Goal: Task Accomplishment & Management: Use online tool/utility

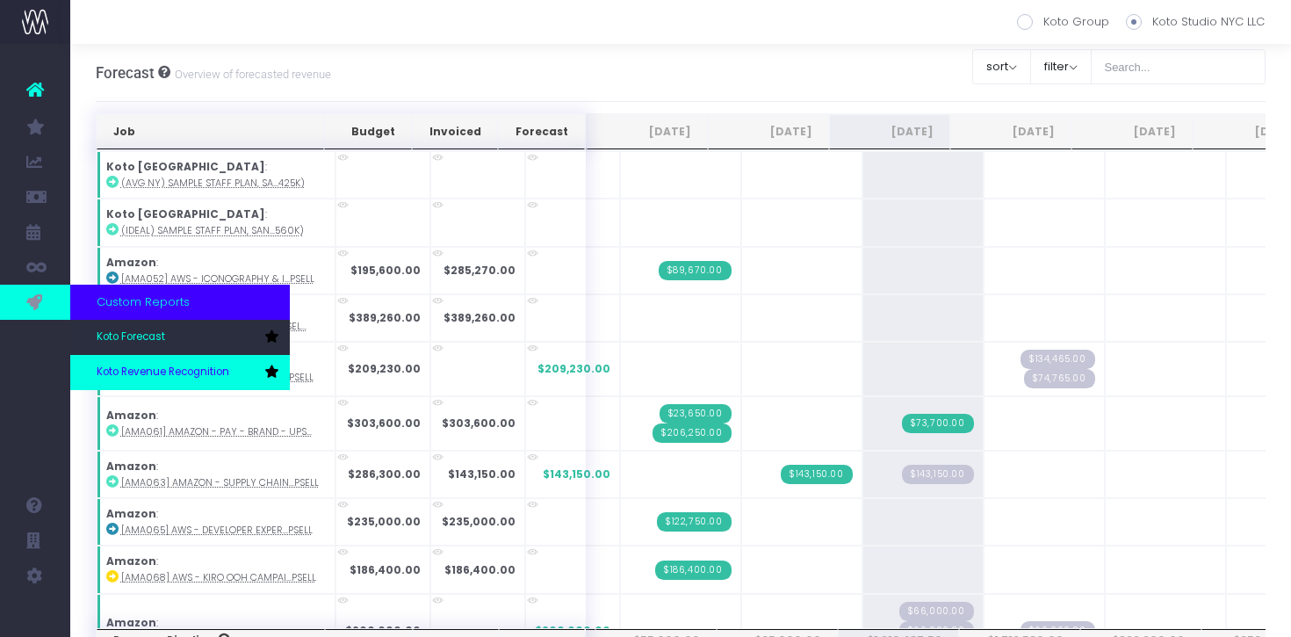
click at [145, 374] on span "Koto Revenue Recognition" at bounding box center [163, 372] width 133 height 16
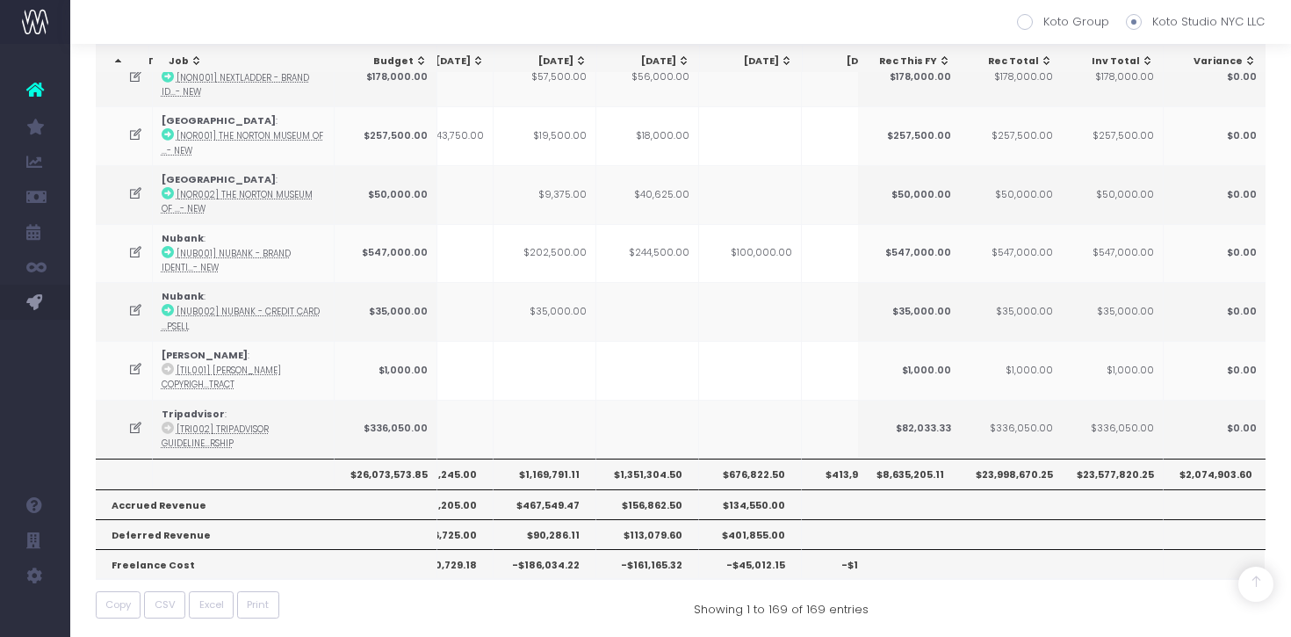
scroll to position [1747, 0]
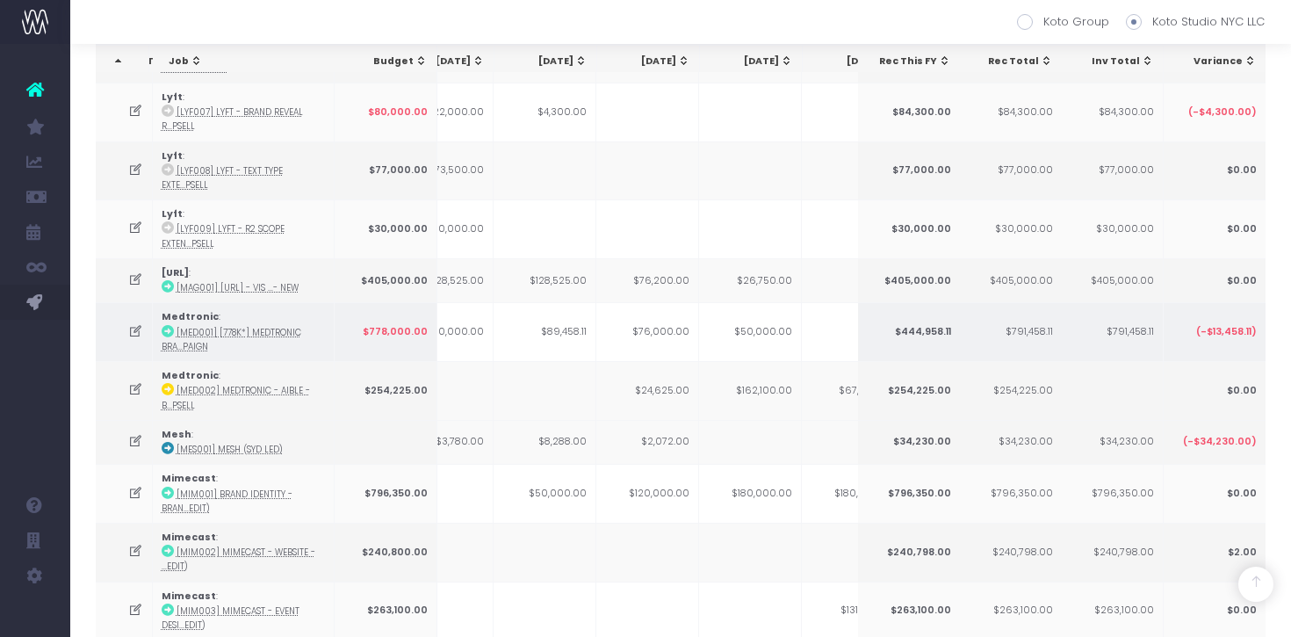
click at [676, 341] on td "$76,000.00" at bounding box center [647, 331] width 103 height 59
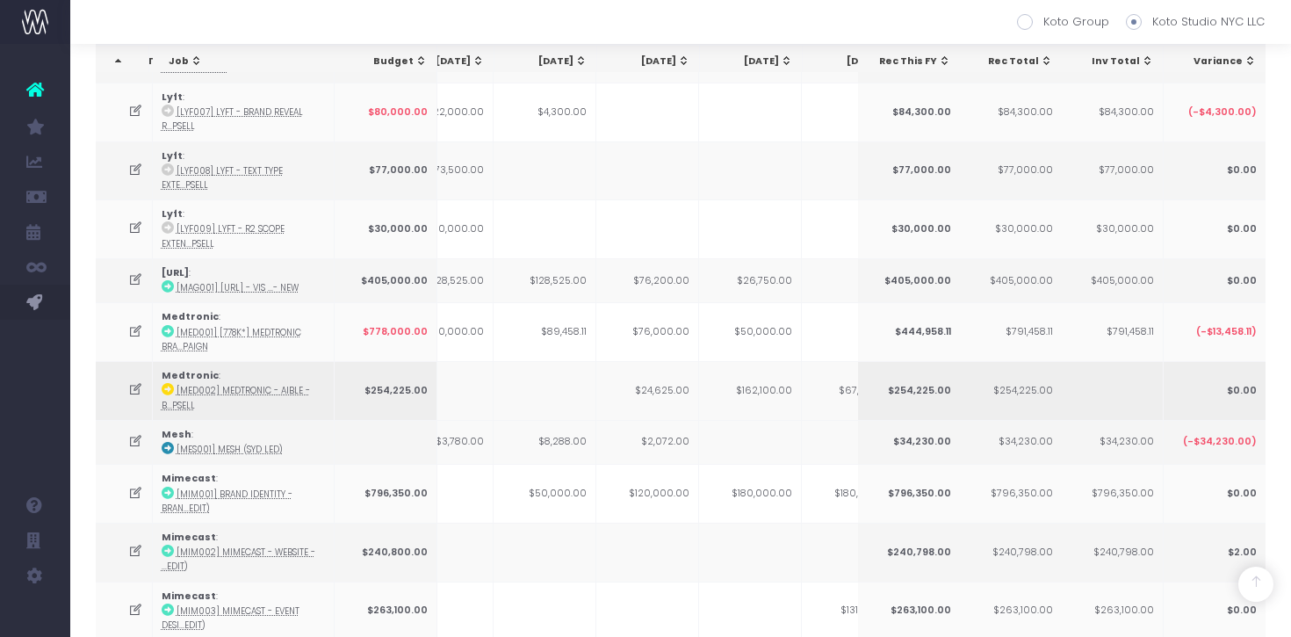
click at [651, 391] on td "$24,625.00" at bounding box center [647, 390] width 103 height 59
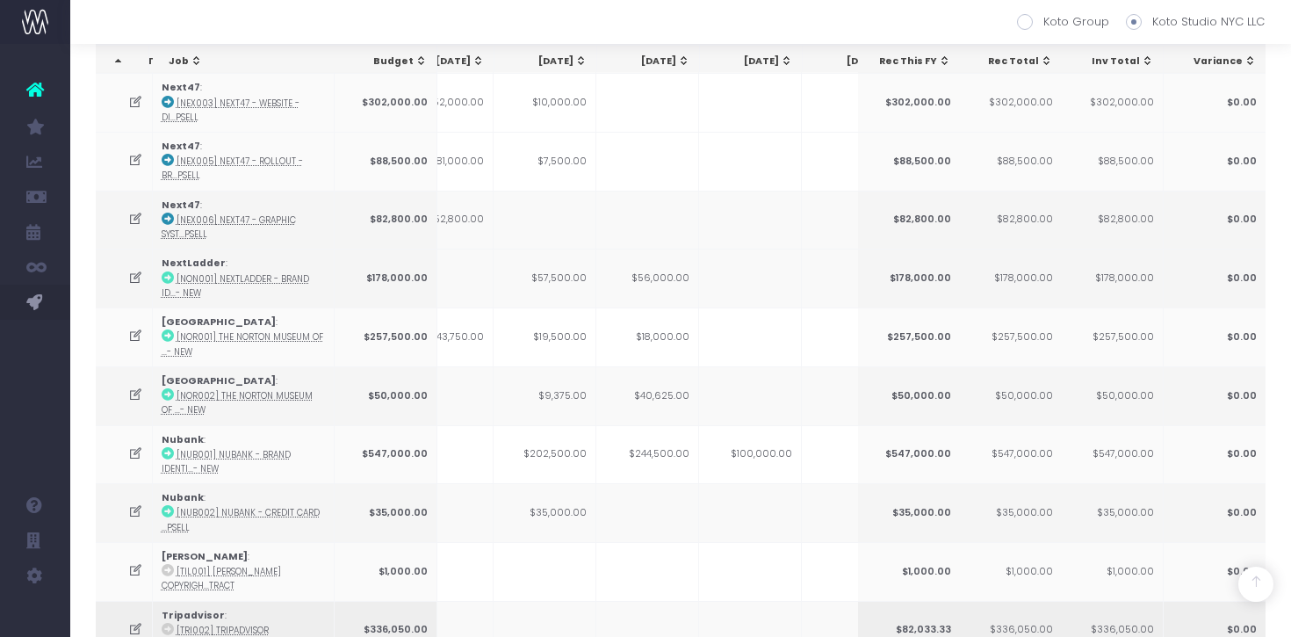
scroll to position [1688, 0]
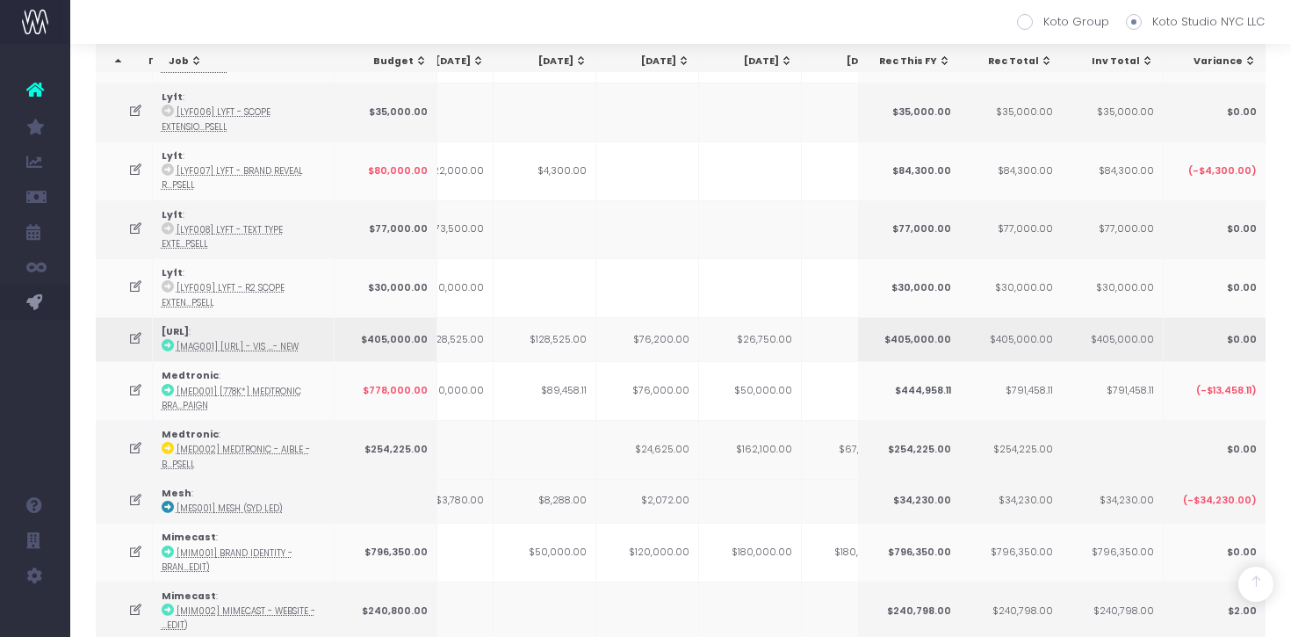
click at [670, 332] on td "$76,200.00" at bounding box center [647, 339] width 103 height 44
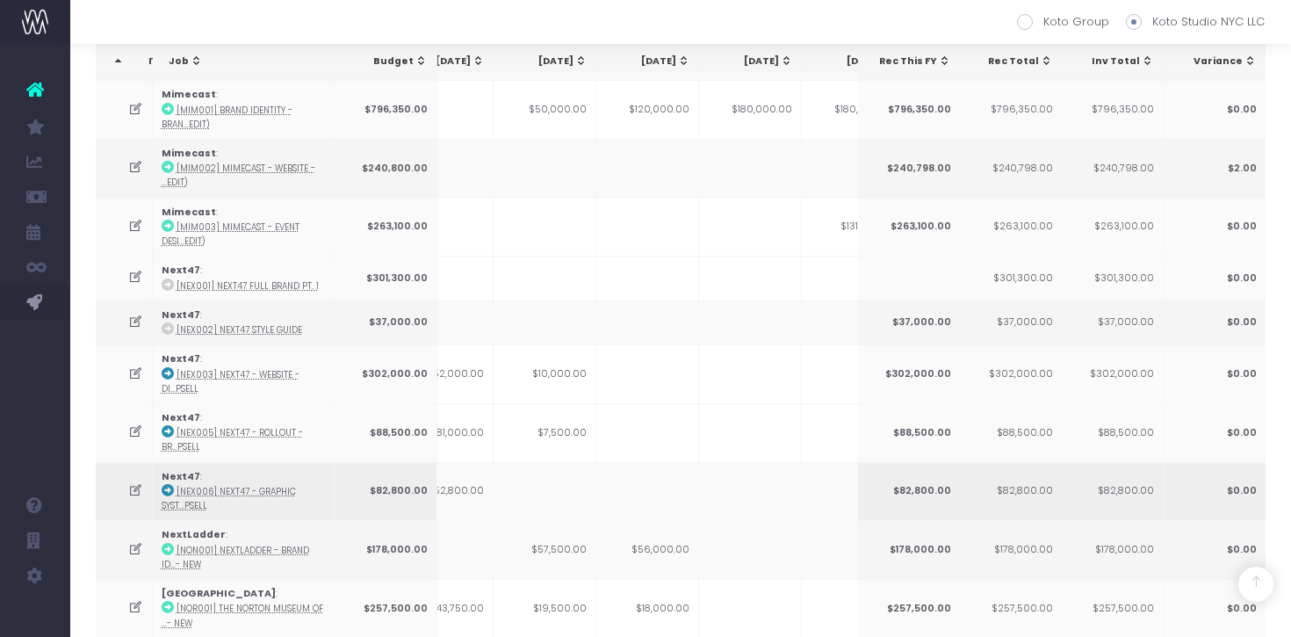
scroll to position [2146, 0]
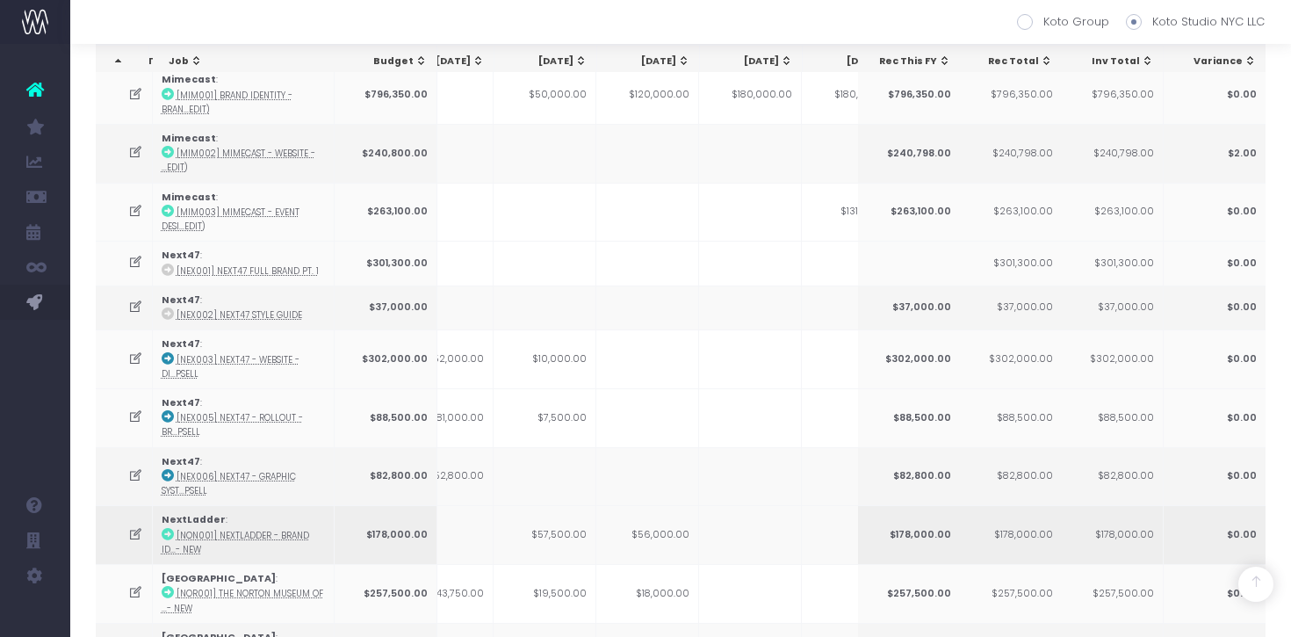
click at [136, 527] on icon at bounding box center [135, 534] width 15 height 15
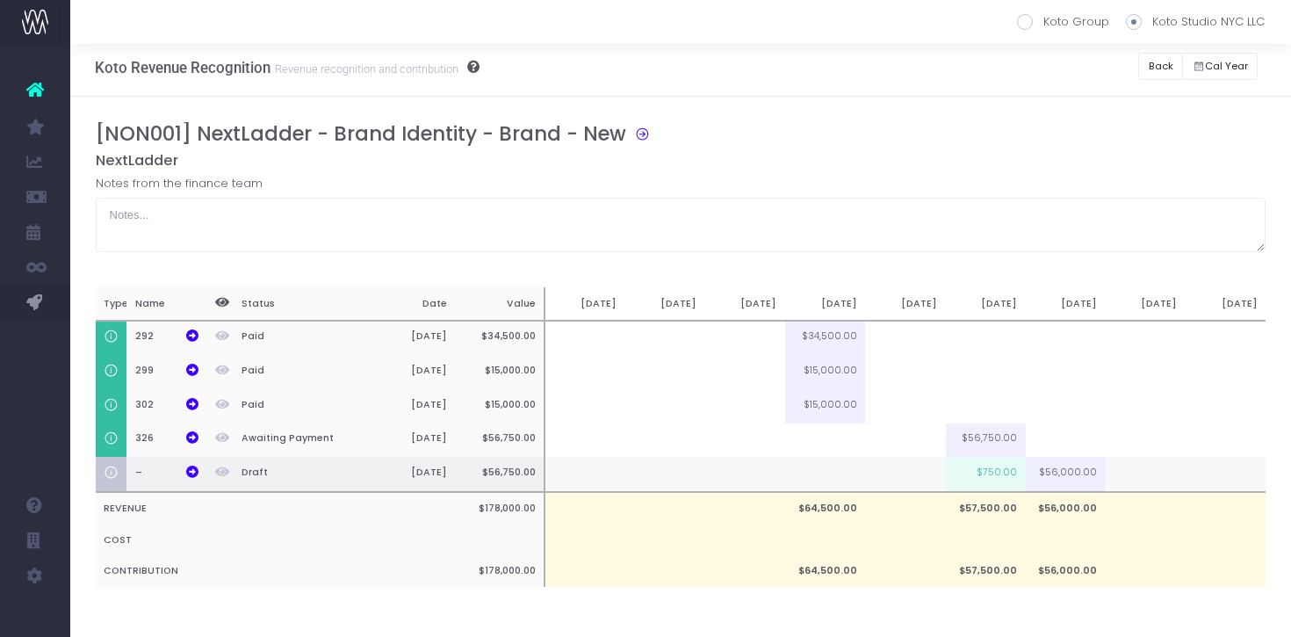
scroll to position [0, 0]
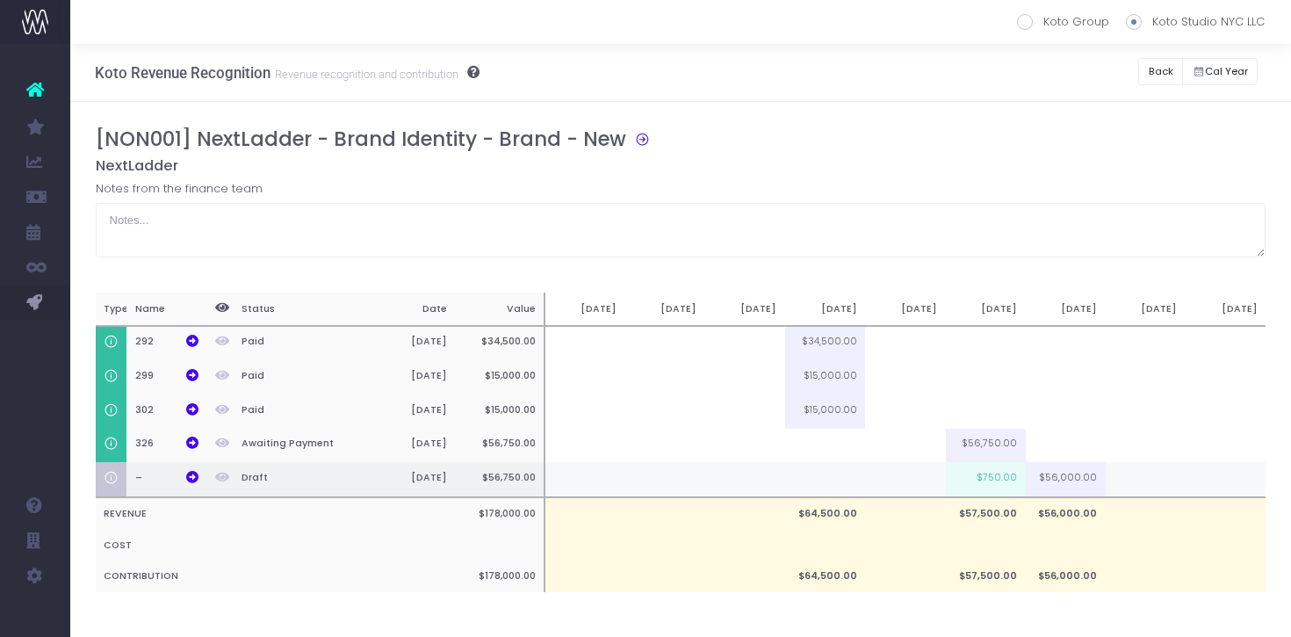
click at [1166, 490] on td at bounding box center [1146, 479] width 80 height 35
type input "6000"
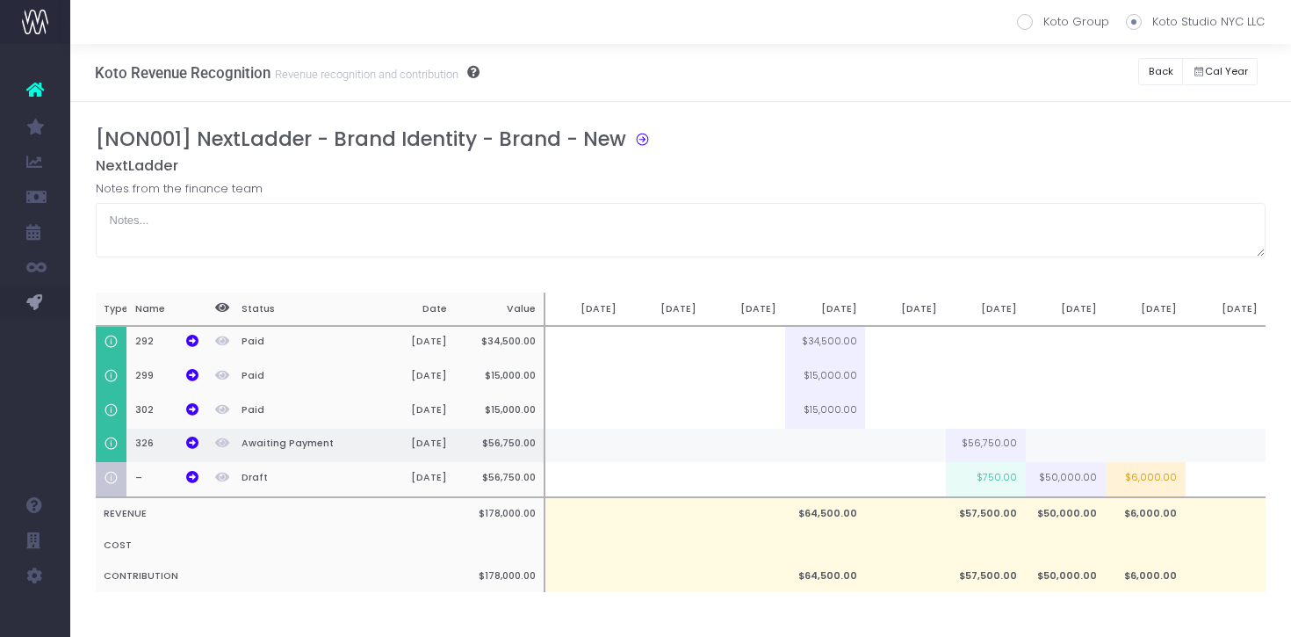
click at [1160, 432] on td at bounding box center [1146, 446] width 80 height 34
click at [1151, 70] on button "Back" at bounding box center [1160, 71] width 45 height 27
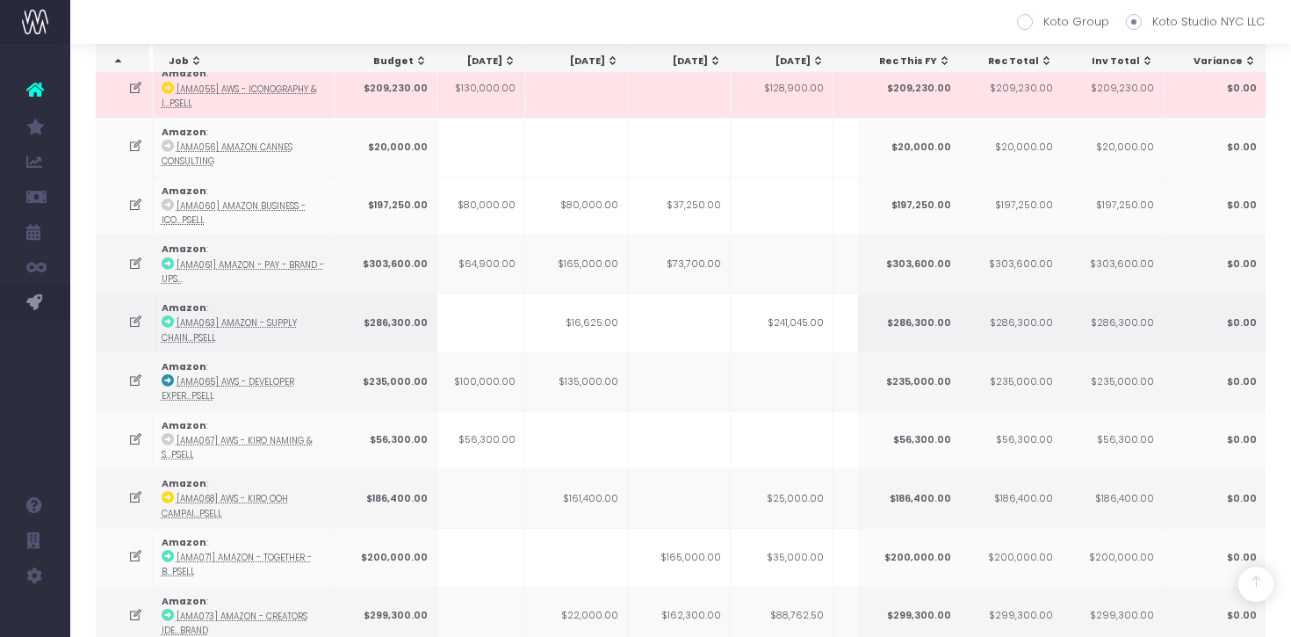
scroll to position [549, 0]
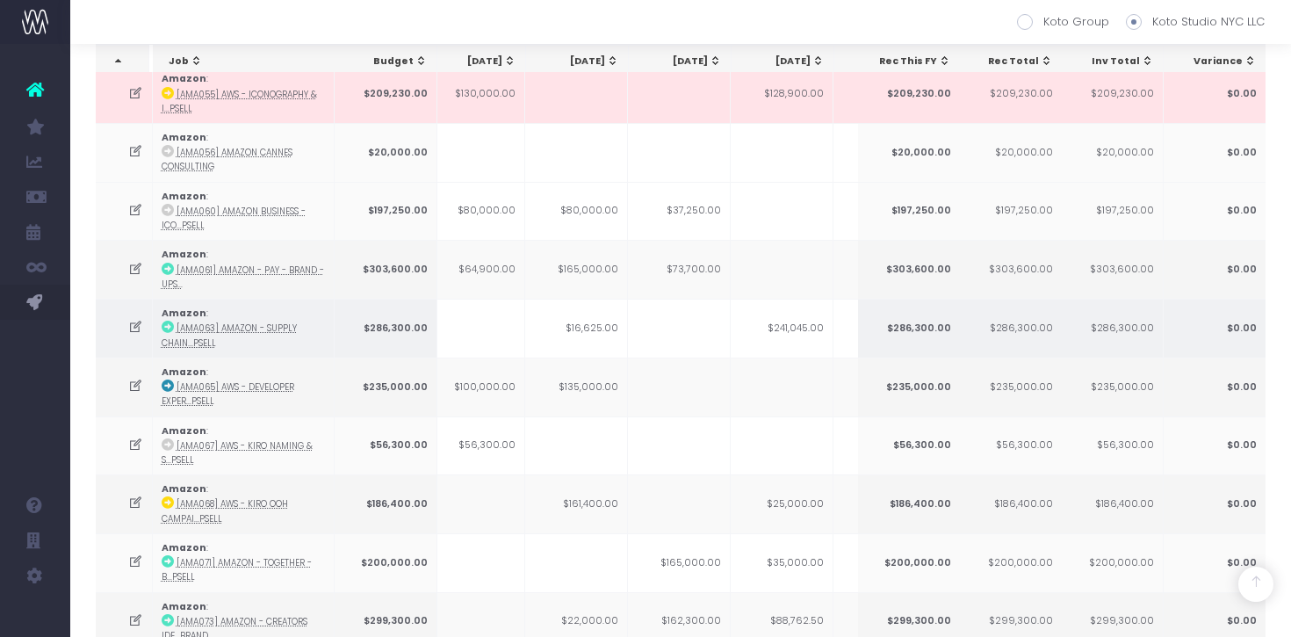
click at [130, 324] on icon at bounding box center [135, 327] width 15 height 15
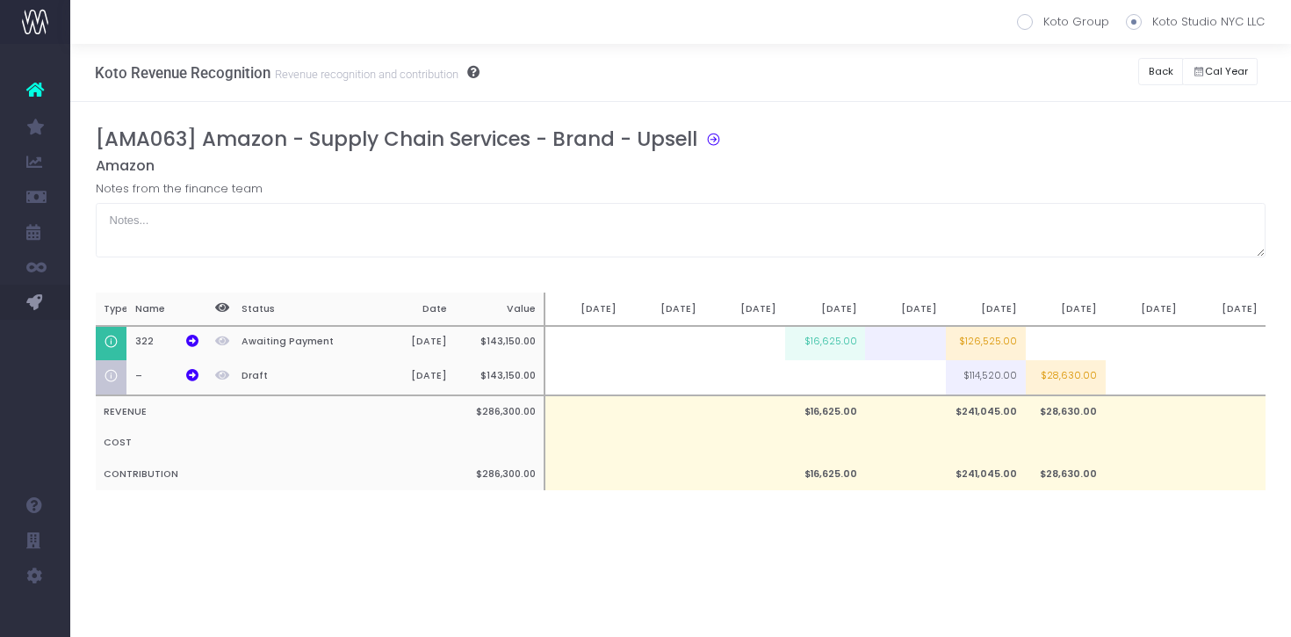
scroll to position [0, 0]
click at [1091, 383] on td "$28,630.00" at bounding box center [1066, 377] width 80 height 35
type input "$28,630.00"
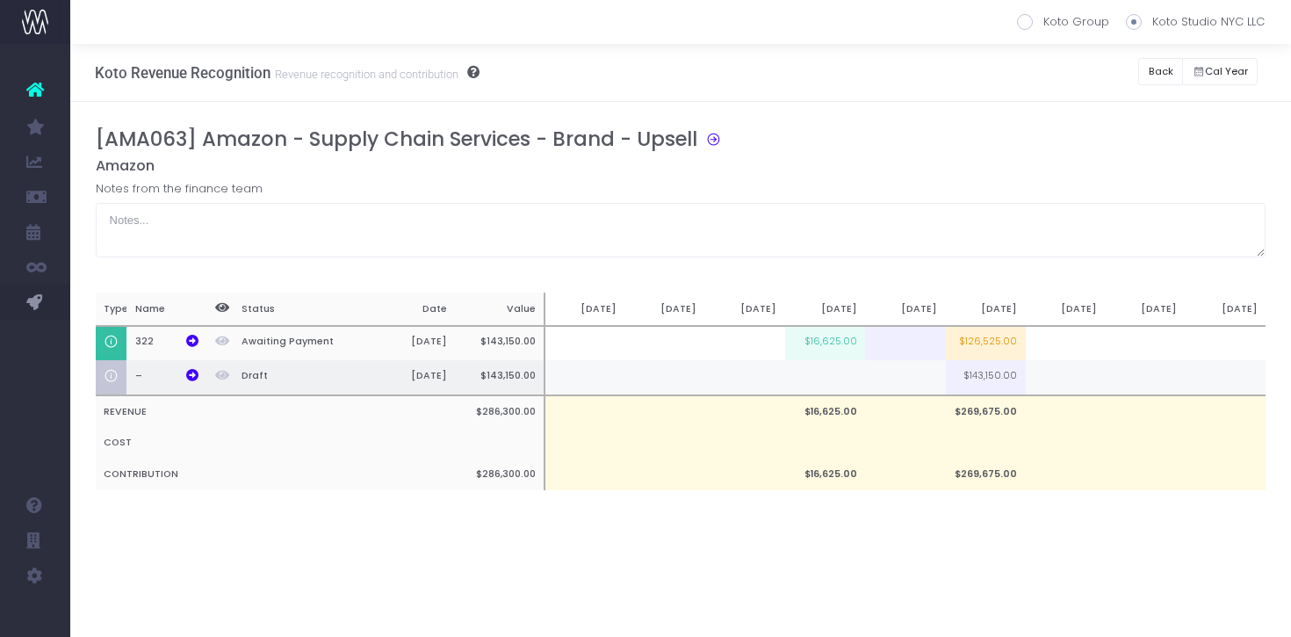
click at [1147, 377] on td at bounding box center [1146, 377] width 80 height 35
type input "72900"
click at [1064, 375] on td at bounding box center [1066, 377] width 80 height 35
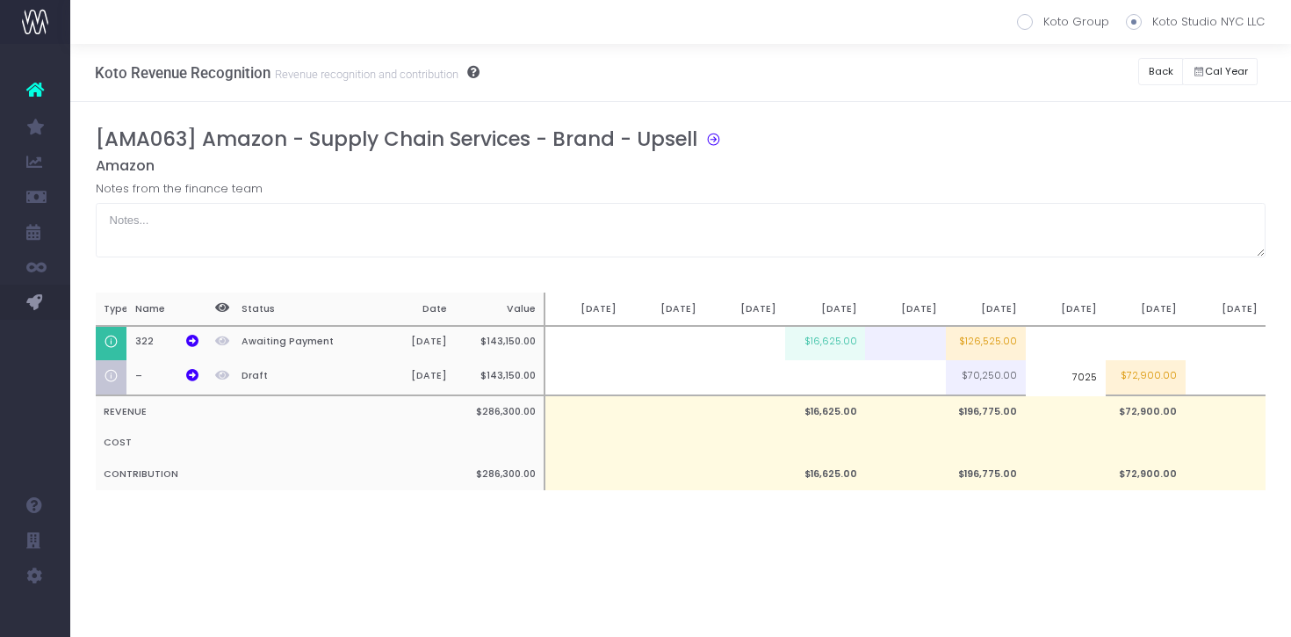
type input "70250"
click at [1082, 141] on div "[AMA063] Amazon - Supply Chain Services - Brand - Upsell" at bounding box center [688, 142] width 1184 height 30
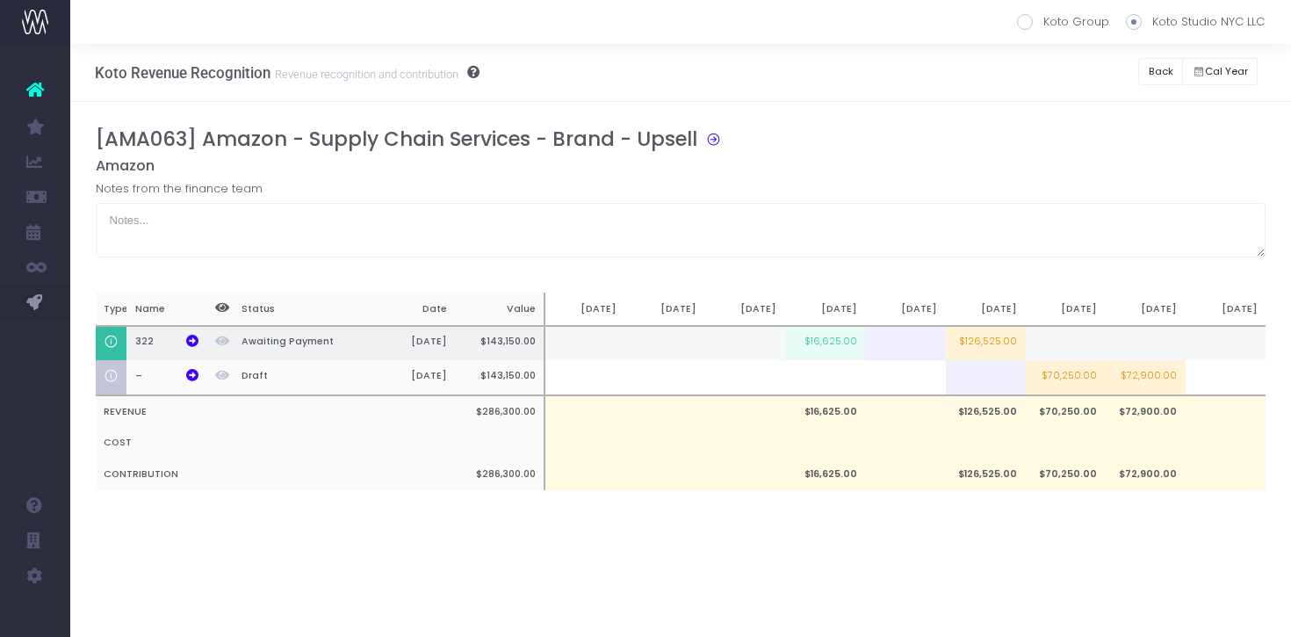
click at [1062, 333] on td at bounding box center [1066, 343] width 80 height 35
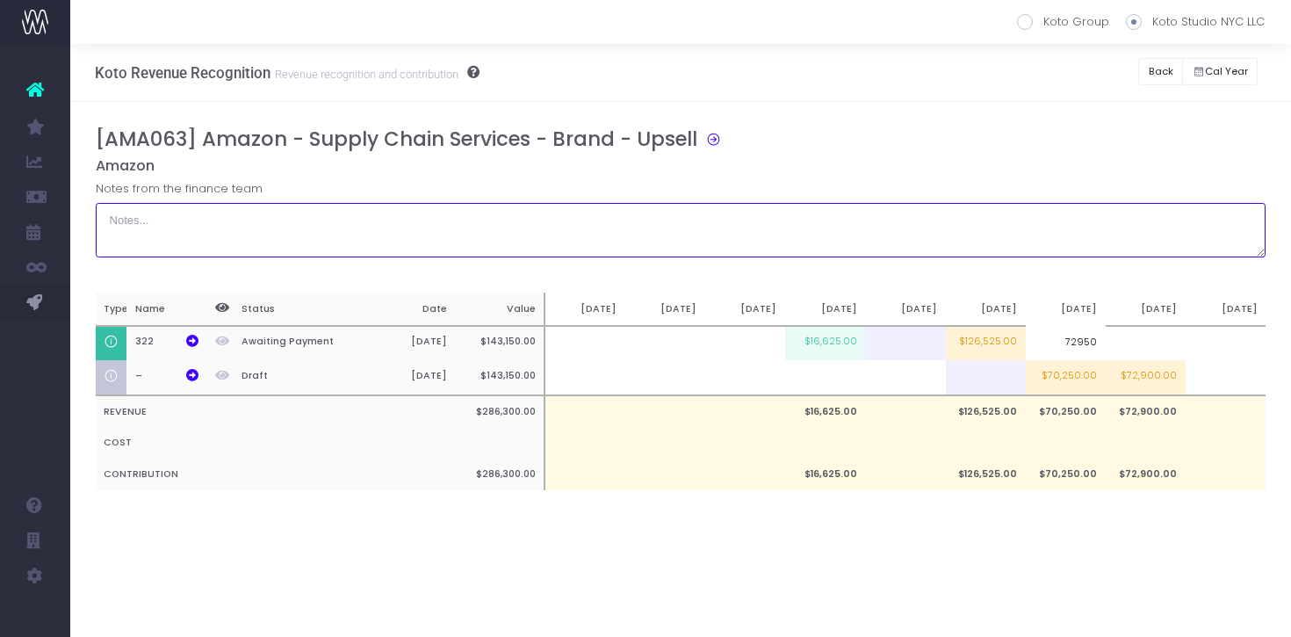
click at [1046, 227] on textarea at bounding box center [681, 230] width 1171 height 54
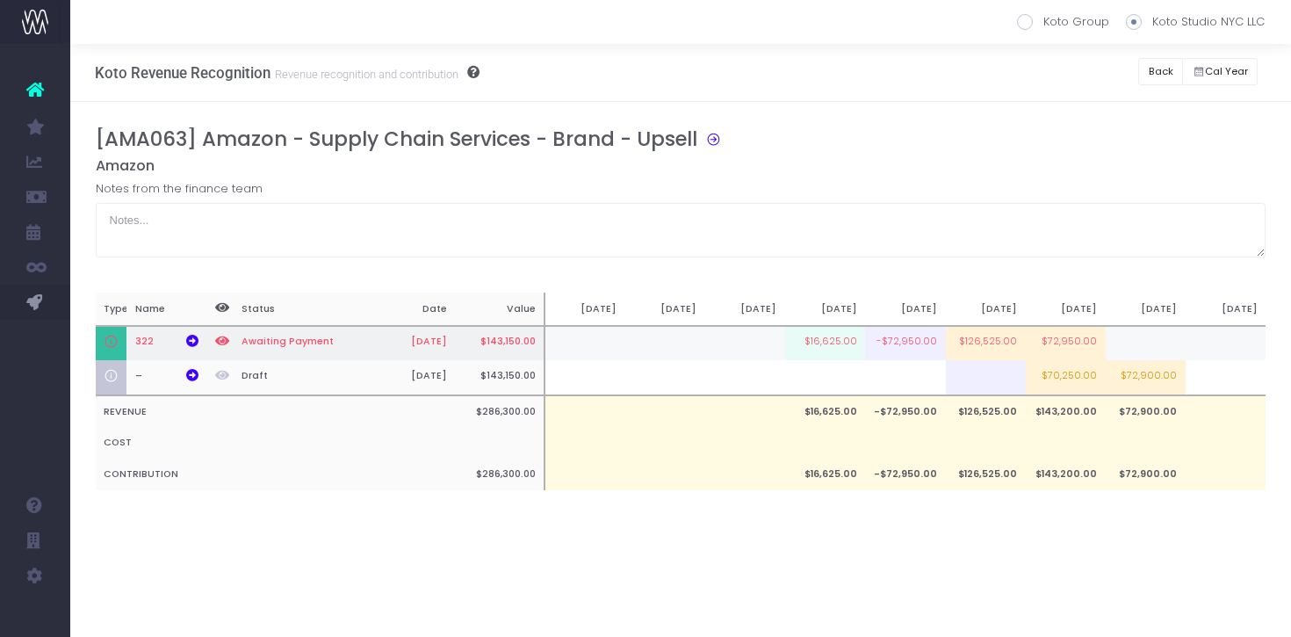
click at [985, 347] on td "$126,525.00" at bounding box center [986, 343] width 80 height 35
click at [1002, 195] on div "Notes from the finance team" at bounding box center [681, 218] width 1171 height 77
click at [985, 347] on td "$53,500.00" at bounding box center [986, 343] width 80 height 35
click at [988, 191] on div "Notes from the finance team" at bounding box center [681, 218] width 1171 height 77
click at [1149, 74] on button "Back" at bounding box center [1160, 71] width 45 height 27
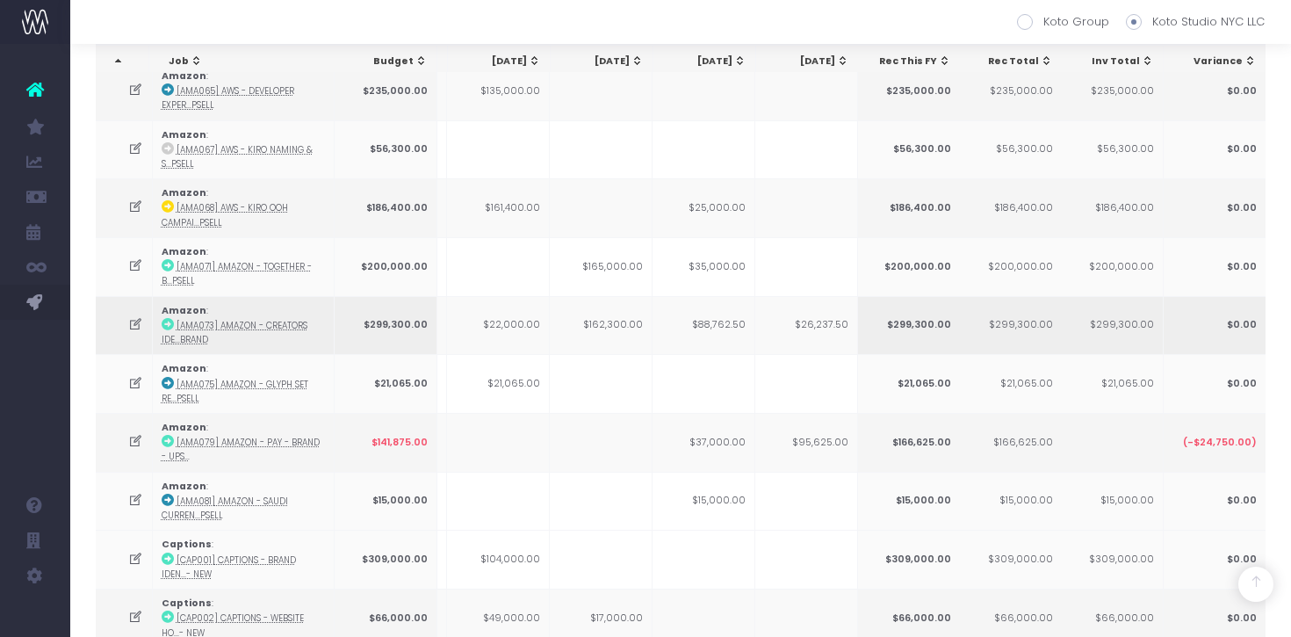
scroll to position [0, 338]
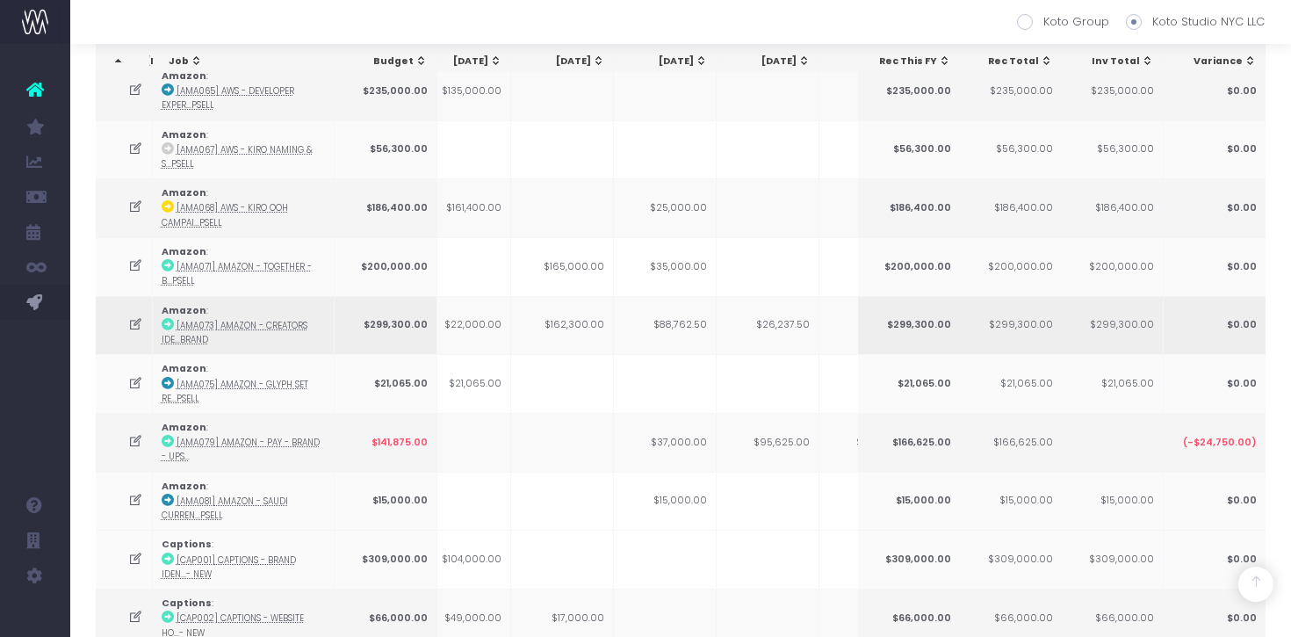
click at [580, 324] on td "$162,300.00" at bounding box center [562, 325] width 103 height 59
click at [682, 321] on td "$88,762.50" at bounding box center [665, 325] width 103 height 59
click at [134, 317] on icon at bounding box center [135, 324] width 15 height 15
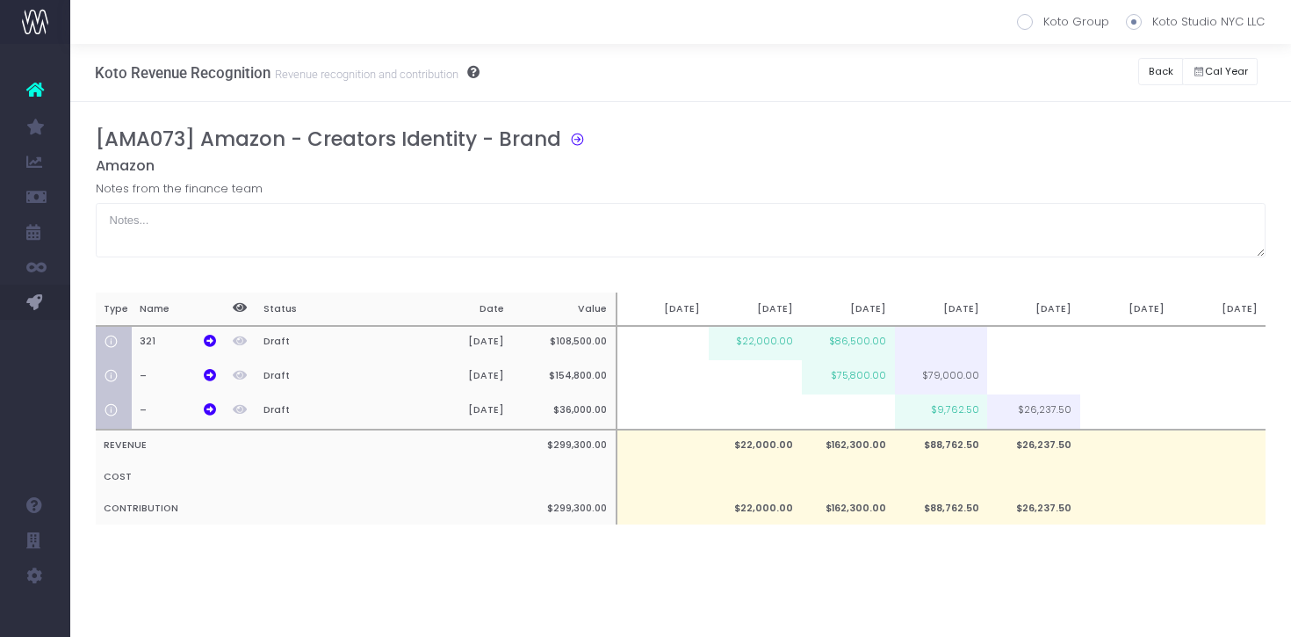
scroll to position [0, 0]
click at [967, 418] on td "$9,762.50" at bounding box center [941, 411] width 93 height 35
type input "$9,762.50"
click at [1003, 191] on div "Notes from the finance team" at bounding box center [681, 218] width 1171 height 77
click at [950, 408] on td at bounding box center [941, 411] width 93 height 35
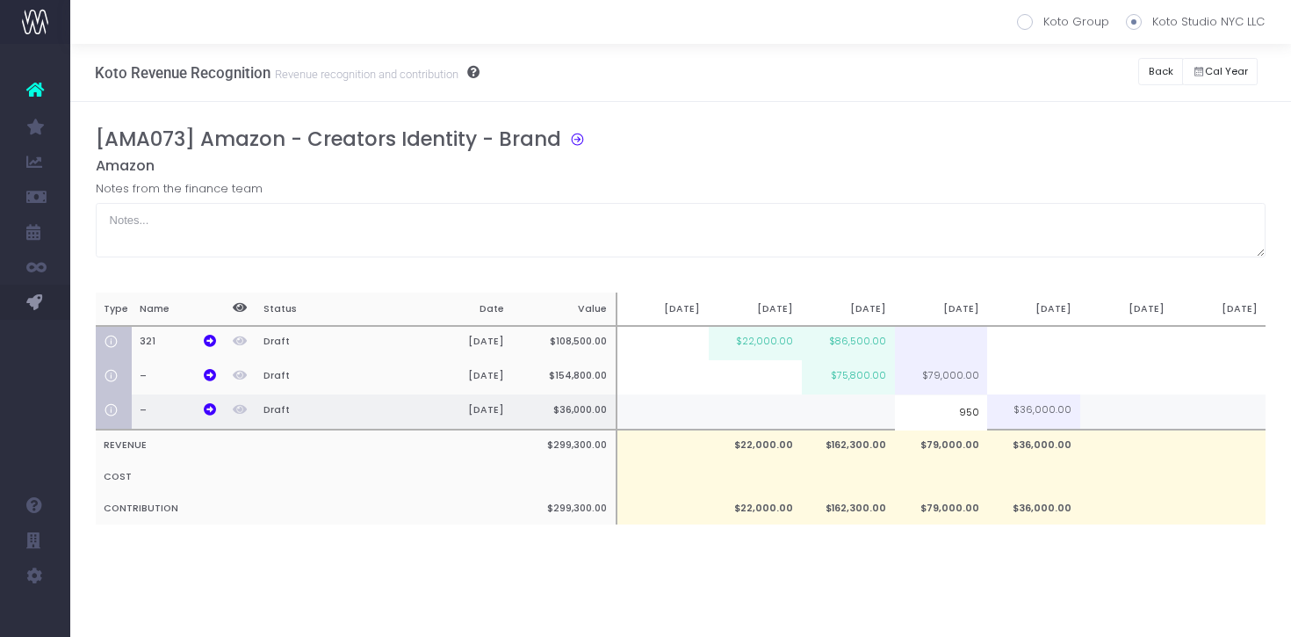
type input "9500"
click at [998, 133] on div "[AMA073] Amazon - Creators Identity - Brand" at bounding box center [688, 142] width 1184 height 30
click at [1164, 69] on button "Back" at bounding box center [1160, 71] width 45 height 27
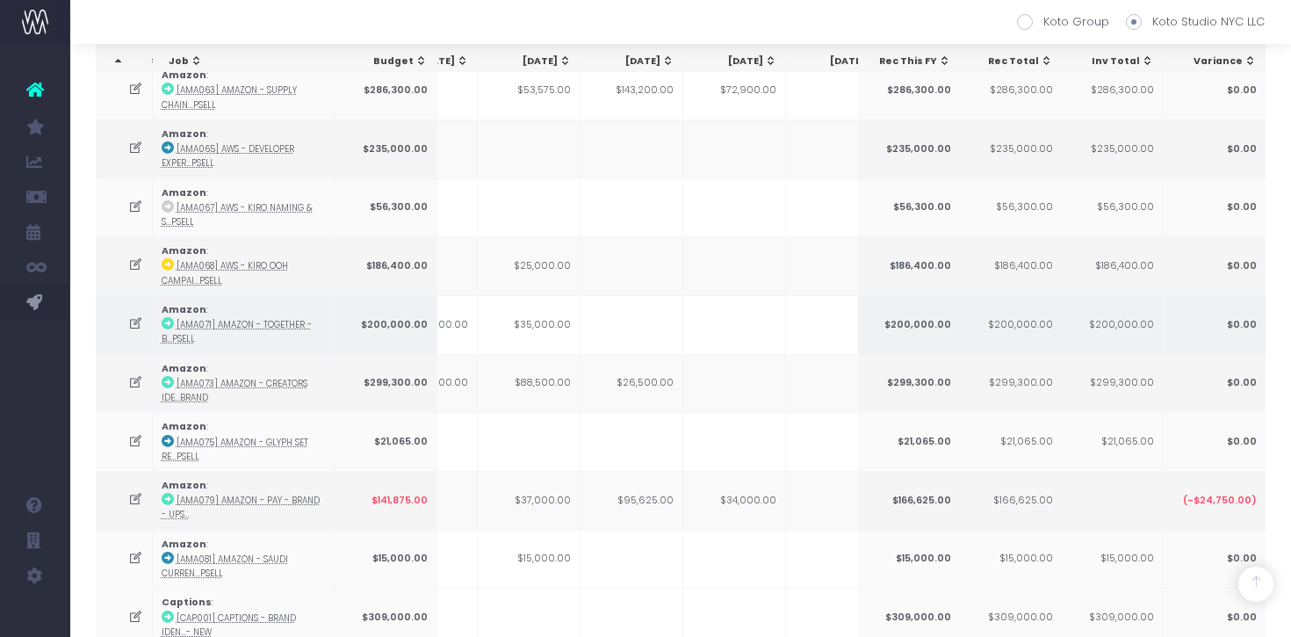
click at [141, 316] on icon at bounding box center [135, 323] width 15 height 15
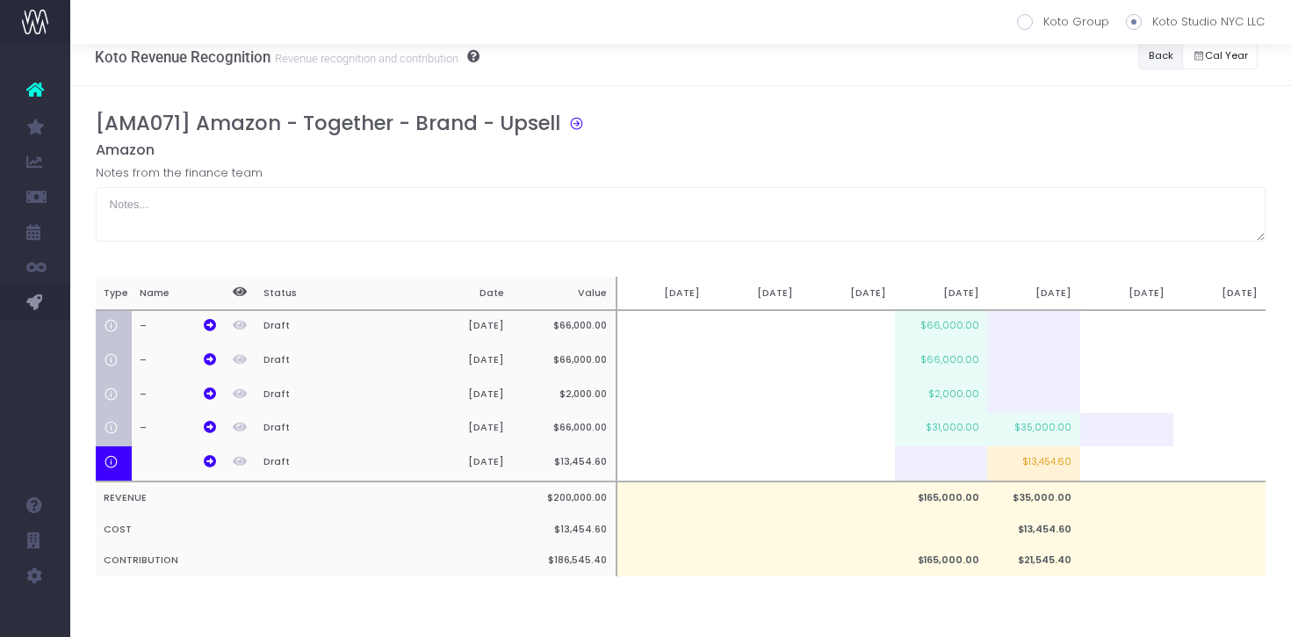
click at [1151, 47] on button "Back" at bounding box center [1160, 55] width 45 height 27
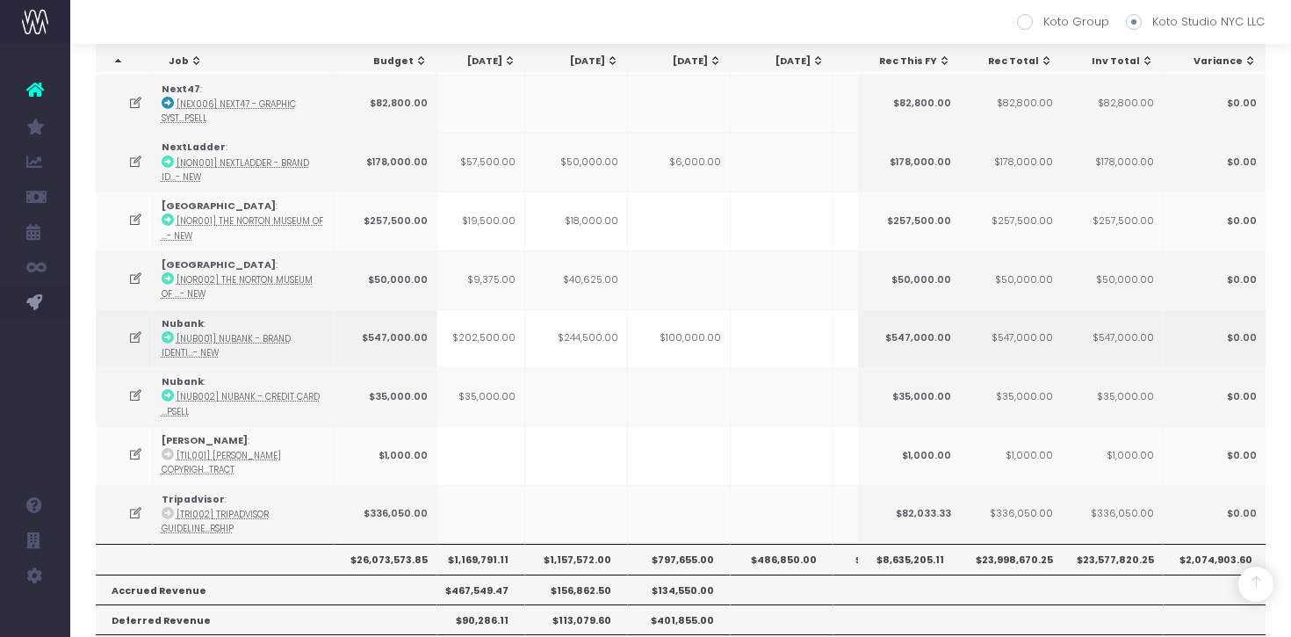
click at [584, 332] on td "$244,500.00" at bounding box center [576, 338] width 103 height 59
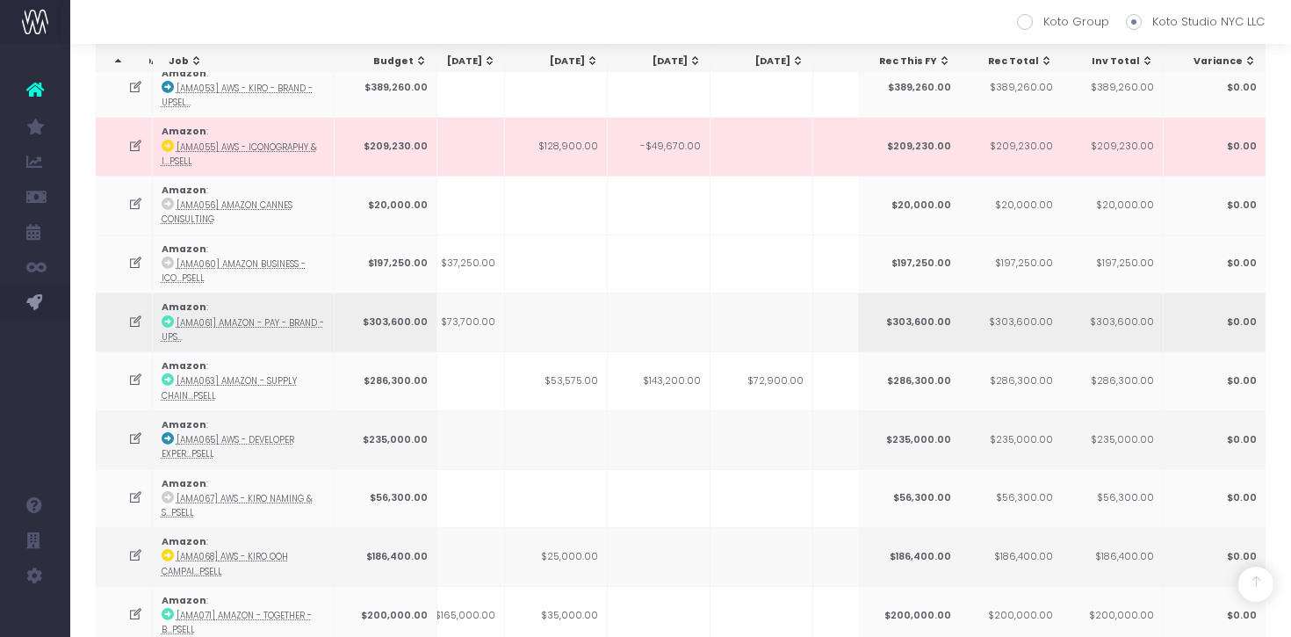
scroll to position [0, 542]
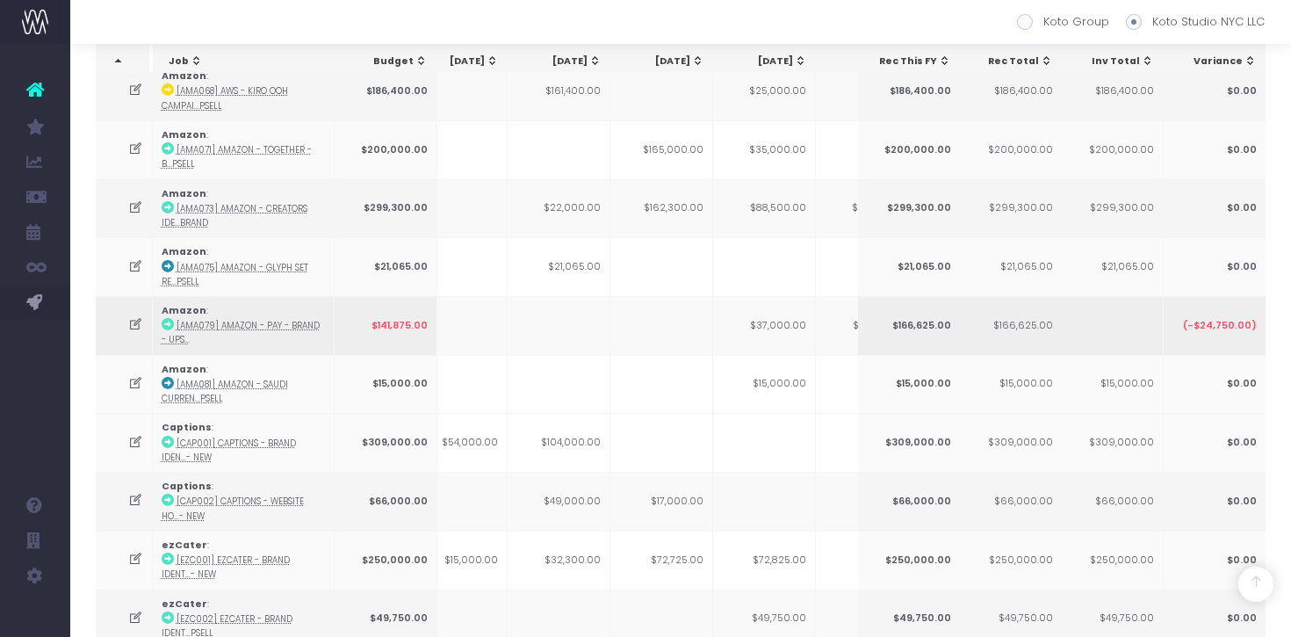
click at [125, 318] on td at bounding box center [124, 325] width 57 height 59
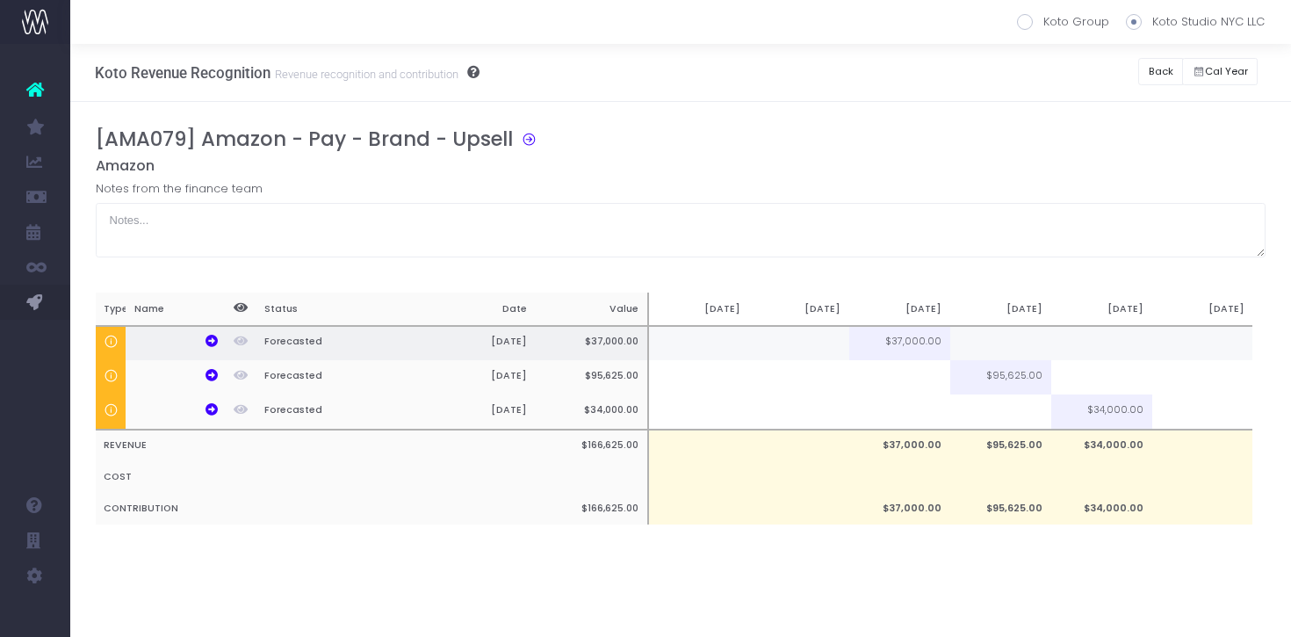
click at [982, 344] on td at bounding box center [1000, 343] width 101 height 35
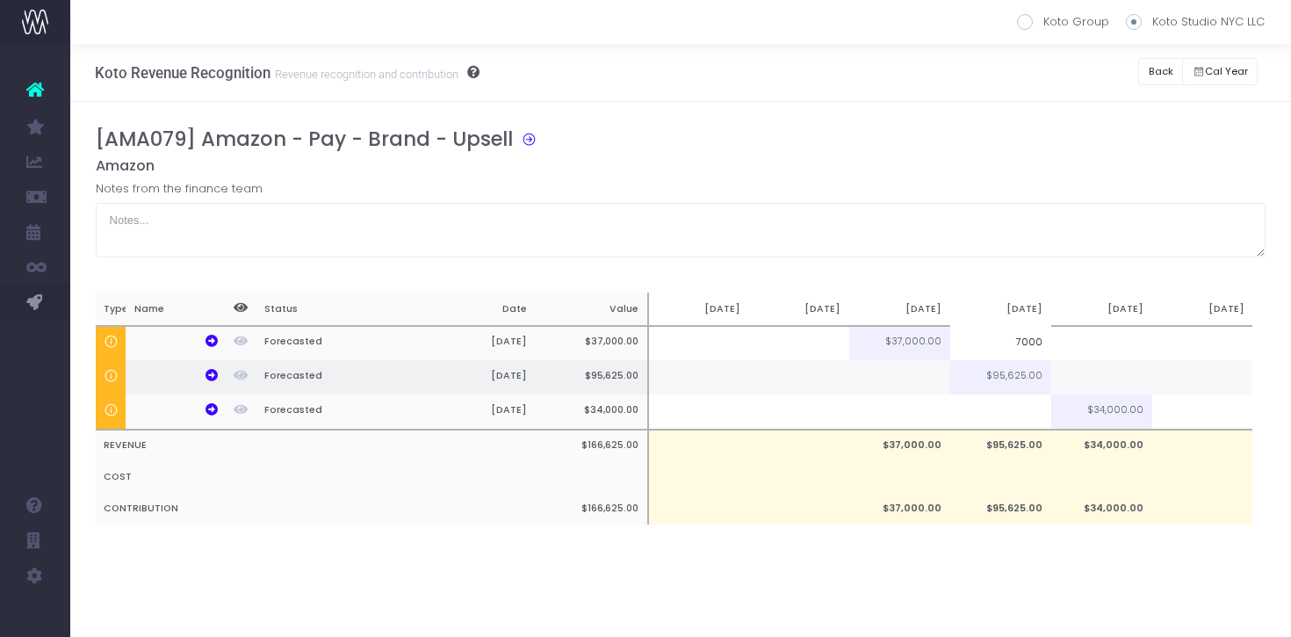
type input "7000"
click at [1084, 380] on td at bounding box center [1101, 377] width 101 height 34
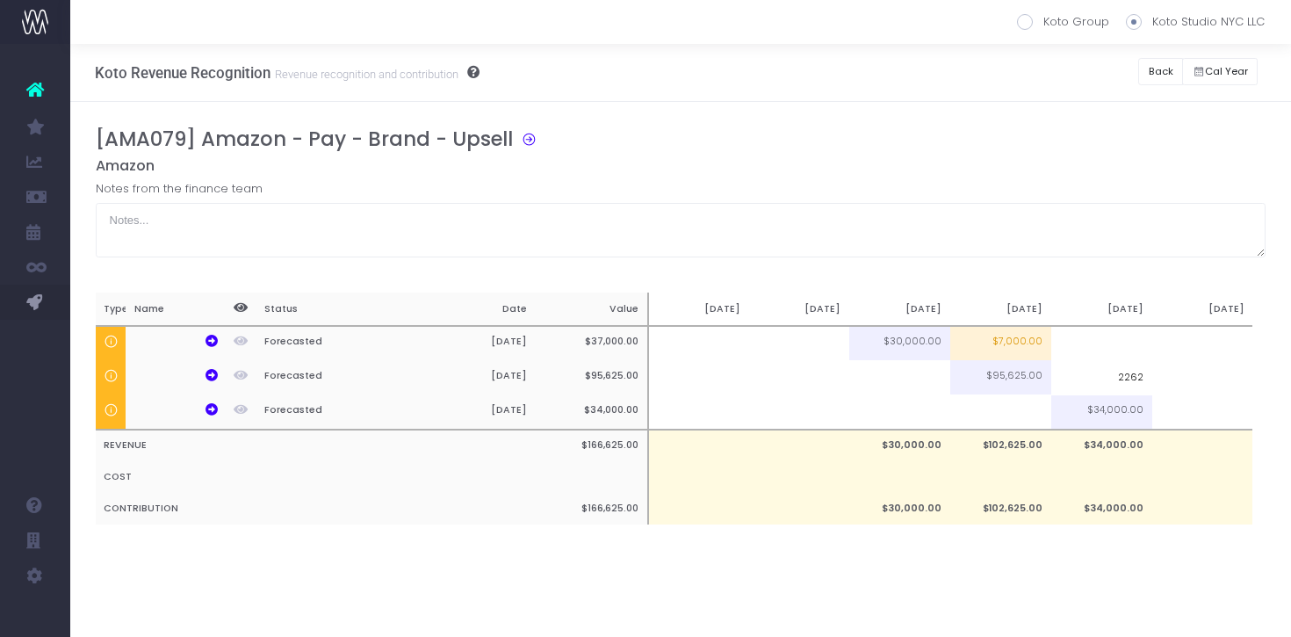
type input "22625"
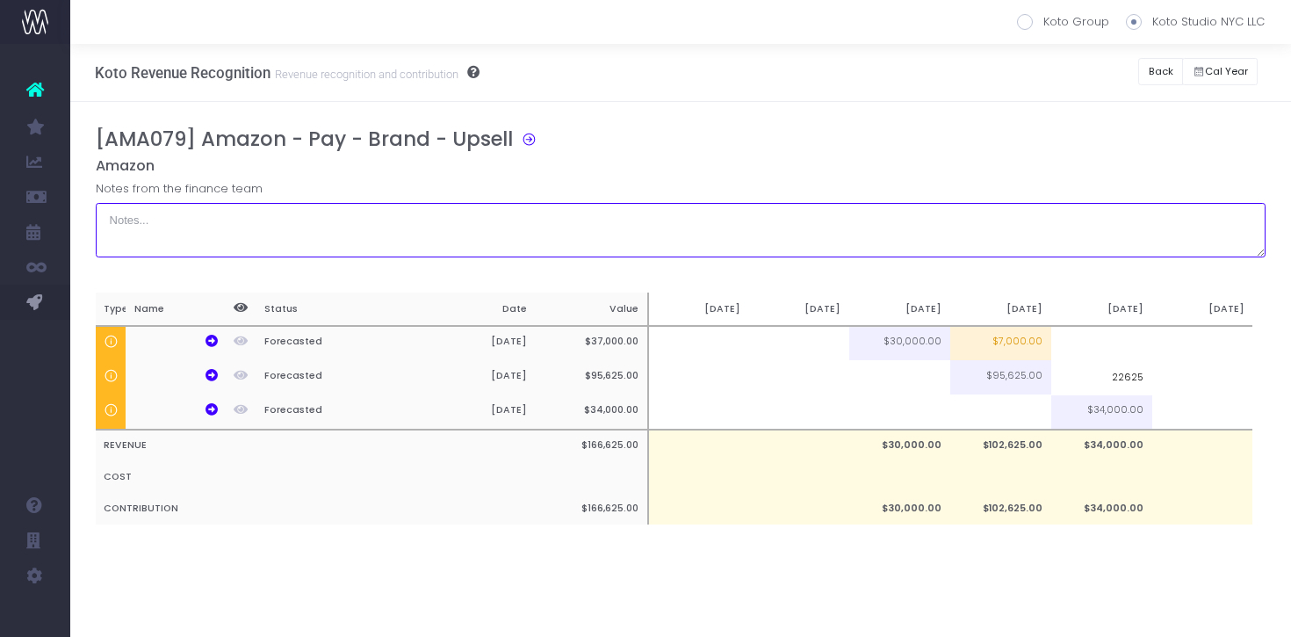
click at [1072, 213] on textarea at bounding box center [681, 230] width 1171 height 54
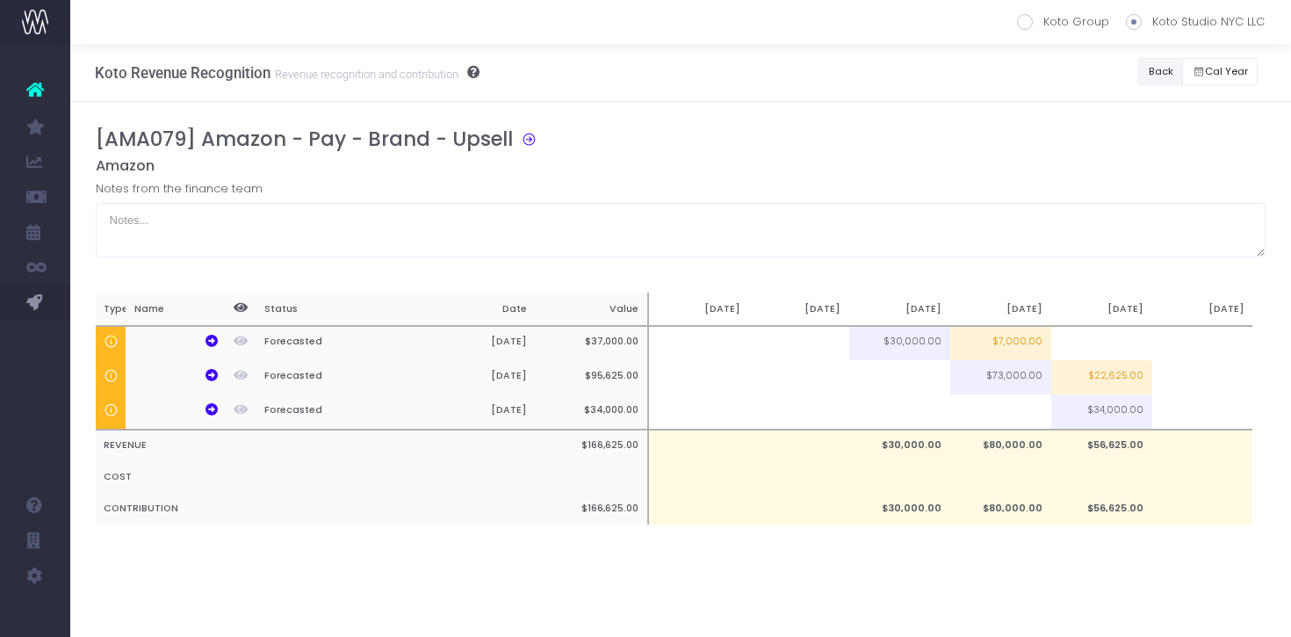
click at [1156, 71] on button "Back" at bounding box center [1160, 71] width 45 height 27
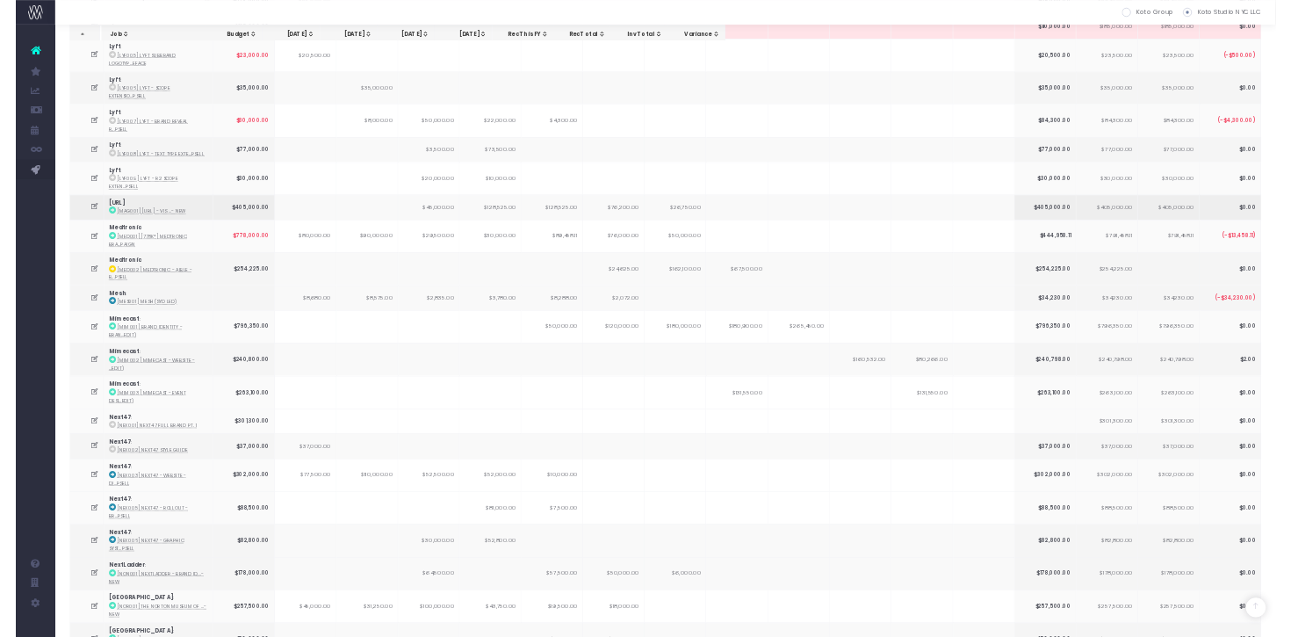
scroll to position [1879, 0]
